Goal: Find specific page/section: Find specific page/section

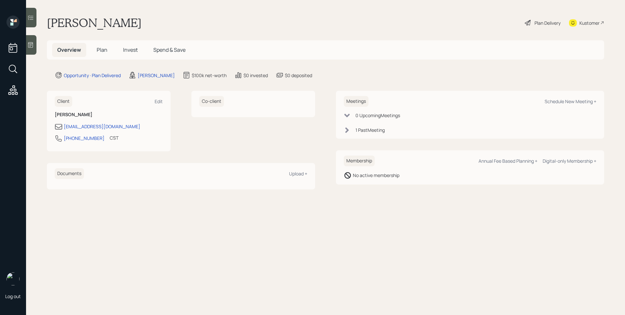
click at [101, 52] on span "Plan" at bounding box center [102, 49] width 11 height 7
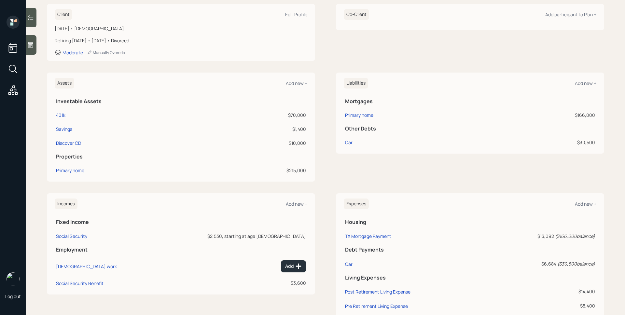
scroll to position [111, 0]
